Goal: Information Seeking & Learning: Learn about a topic

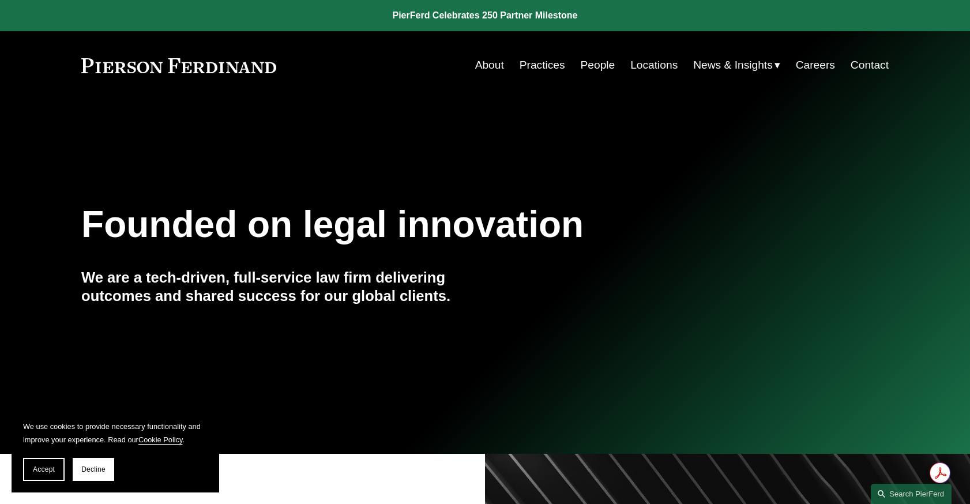
click at [599, 66] on link "People" at bounding box center [598, 65] width 35 height 22
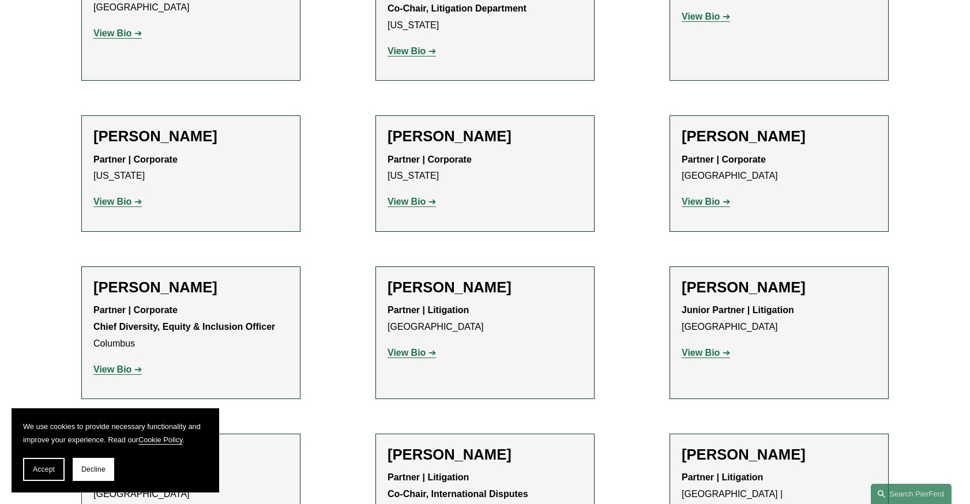
scroll to position [1952, 0]
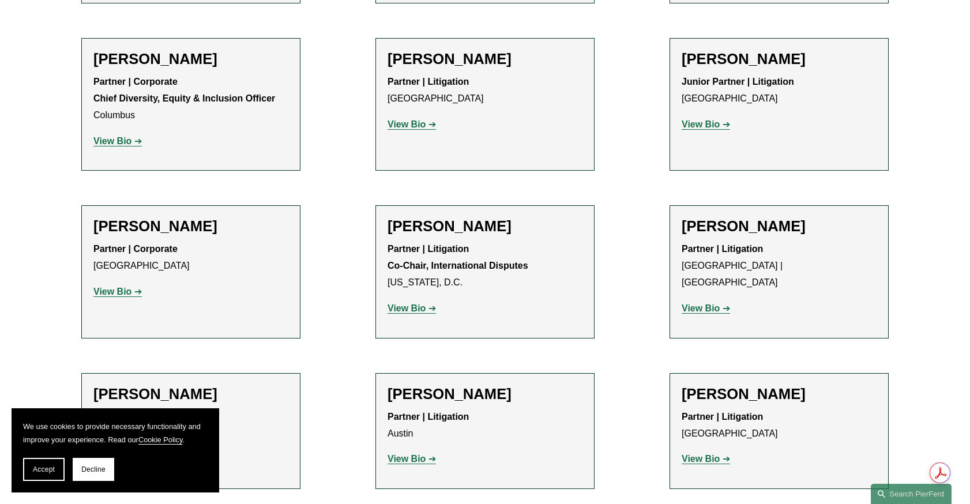
click at [405, 454] on strong "View Bio" at bounding box center [407, 459] width 38 height 10
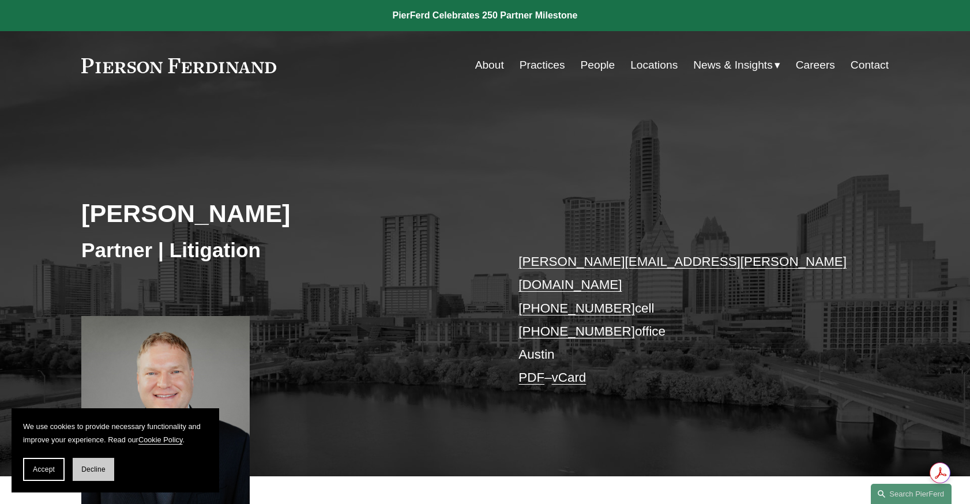
click at [90, 472] on span "Decline" at bounding box center [93, 469] width 24 height 8
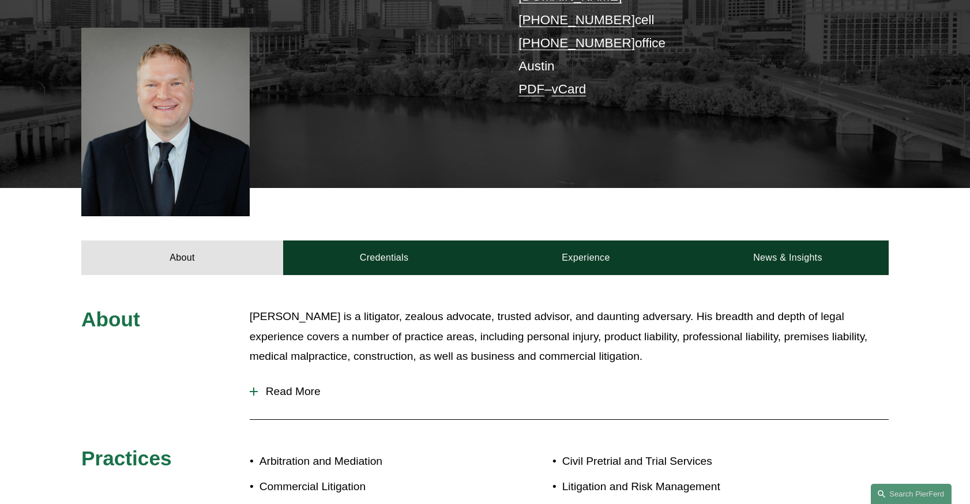
scroll to position [301, 0]
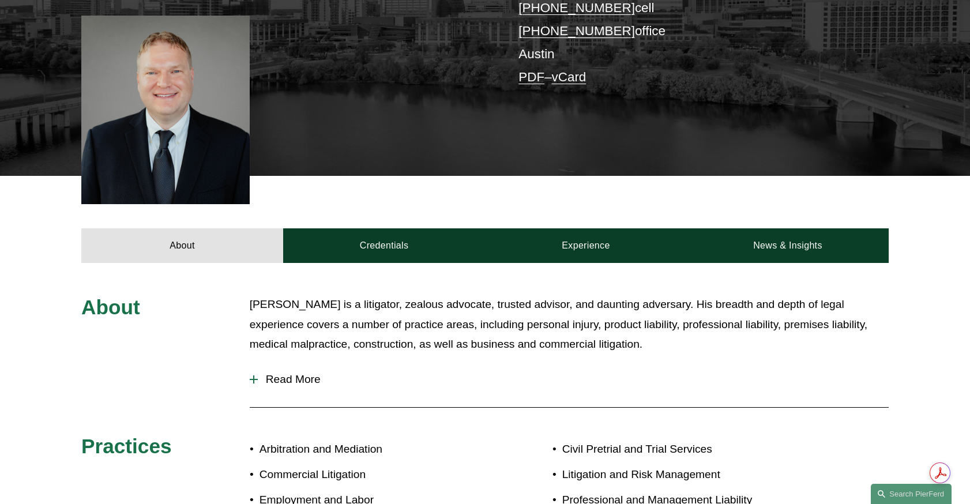
click at [298, 373] on span "Read More" at bounding box center [573, 379] width 631 height 13
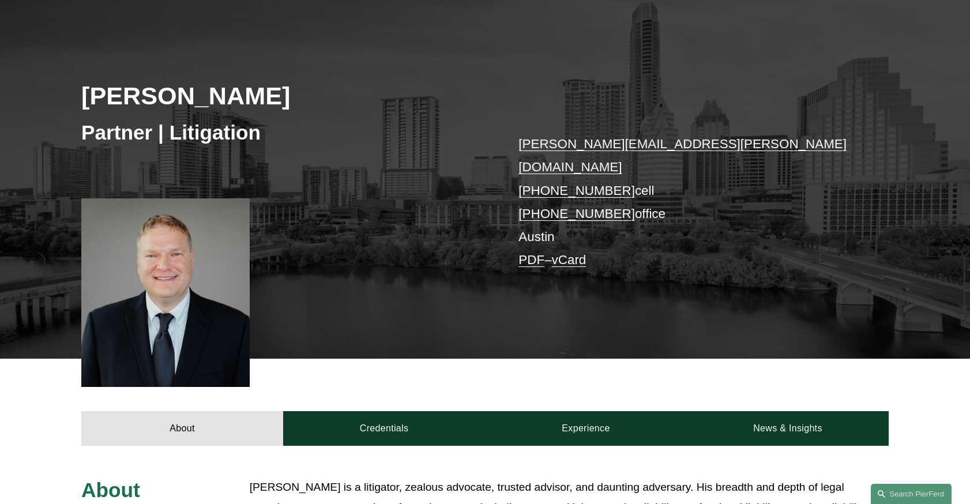
scroll to position [0, 0]
